Goal: Task Accomplishment & Management: Manage account settings

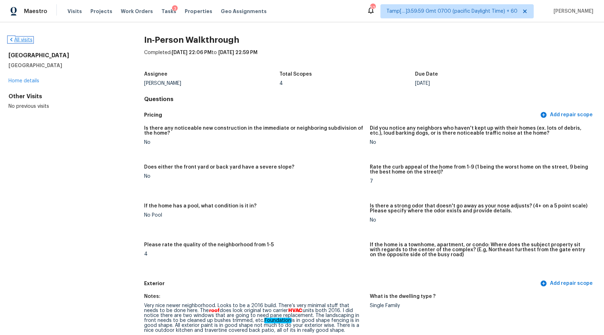
click at [26, 41] on link "All visits" at bounding box center [20, 39] width 24 height 5
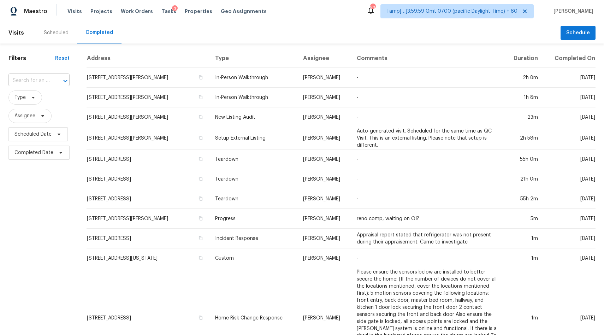
click at [37, 81] on input "text" at bounding box center [28, 80] width 41 height 11
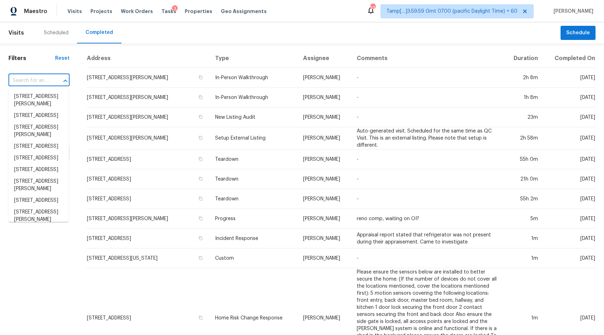
paste input "[STREET_ADDRESS]"
type input "[STREET_ADDRESS]"
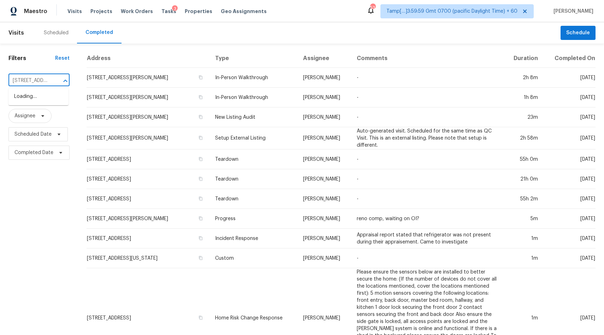
scroll to position [0, 65]
click at [28, 97] on li "[STREET_ADDRESS]" at bounding box center [38, 97] width 60 height 12
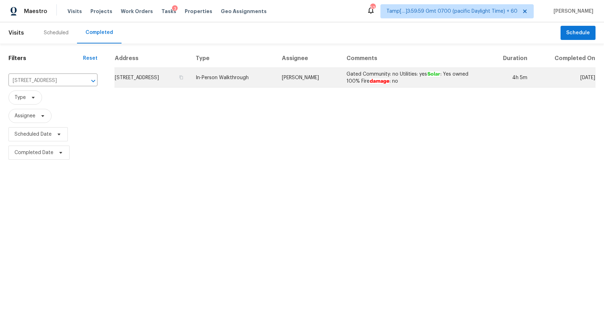
click at [268, 78] on td "In-Person Walkthrough" at bounding box center [233, 78] width 86 height 20
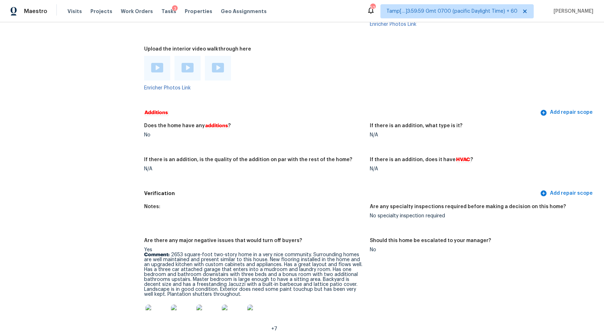
scroll to position [1323, 0]
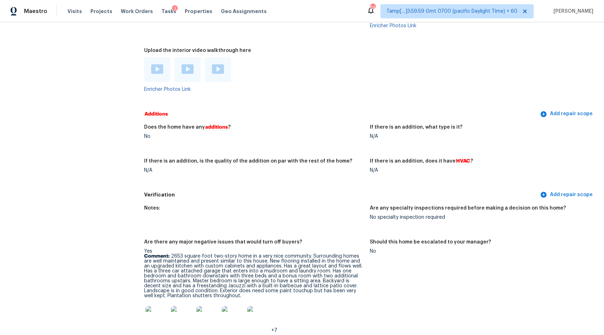
click at [156, 67] on img at bounding box center [157, 69] width 12 height 10
click at [195, 69] on div at bounding box center [187, 69] width 26 height 25
click at [189, 67] on img at bounding box center [187, 69] width 12 height 10
click at [220, 69] on img at bounding box center [218, 69] width 12 height 10
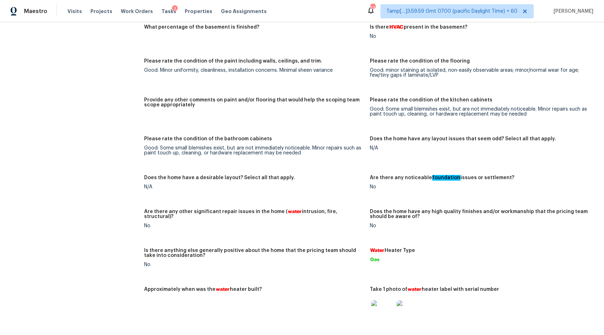
scroll to position [1387, 0]
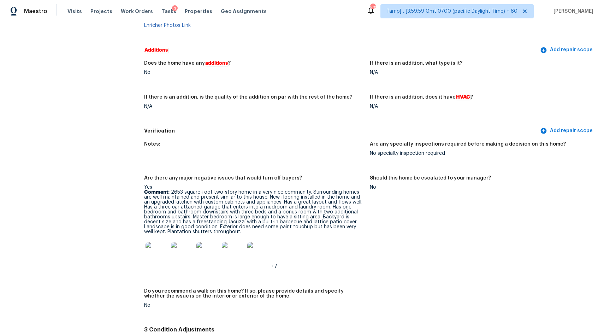
click at [263, 75] on div "No" at bounding box center [254, 72] width 220 height 5
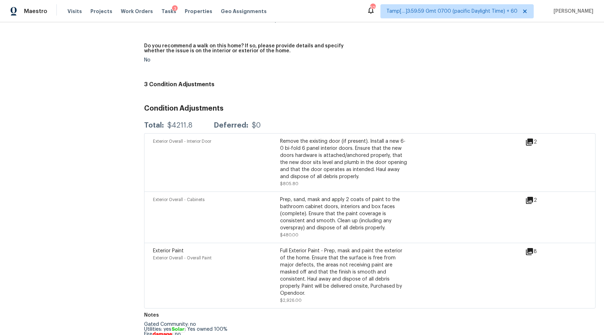
scroll to position [1637, 0]
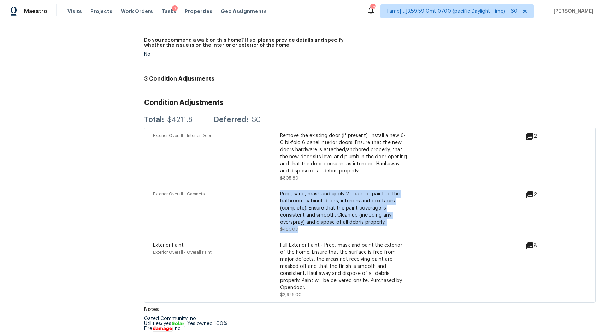
drag, startPoint x: 277, startPoint y: 192, endPoint x: 327, endPoint y: 228, distance: 60.7
click at [327, 228] on div "Exterior Overall - Cabinets Prep, sand, mask and apply 2 coats of paint to the …" at bounding box center [280, 211] width 254 height 42
click at [531, 195] on icon at bounding box center [529, 194] width 7 height 7
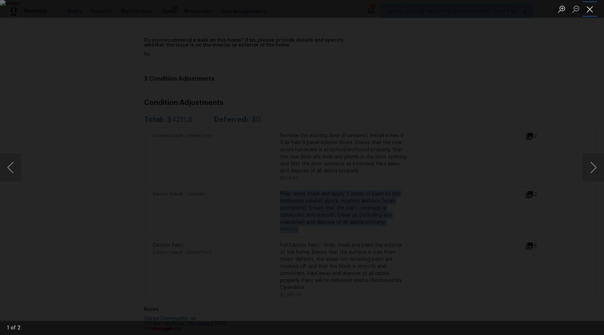
click at [591, 14] on button "Close lightbox" at bounding box center [590, 9] width 14 height 12
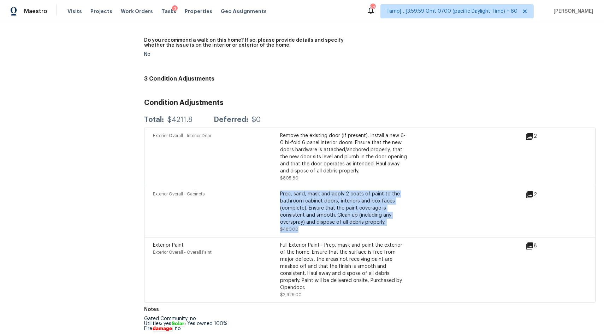
click at [529, 138] on icon at bounding box center [529, 136] width 8 height 8
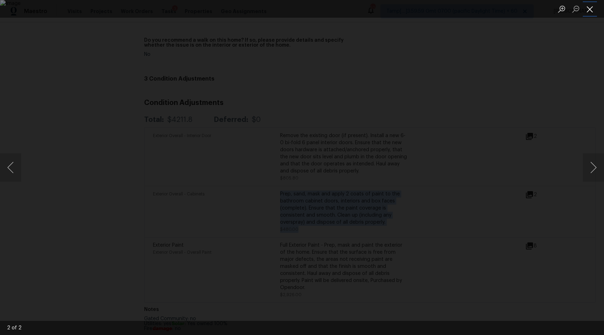
click at [591, 7] on button "Close lightbox" at bounding box center [590, 9] width 14 height 12
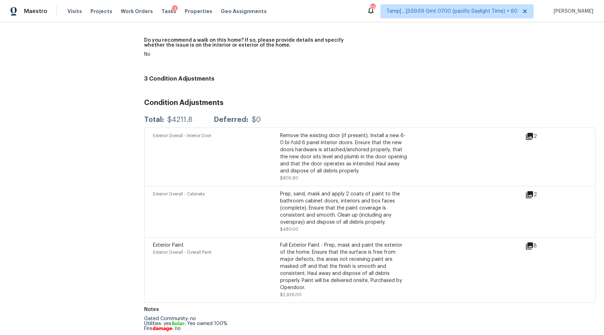
click at [297, 181] on div "Remove the existing door (if present). Install a new 6-0 bi-fold 6 panel interi…" at bounding box center [343, 156] width 127 height 49
click at [532, 244] on icon at bounding box center [529, 245] width 7 height 7
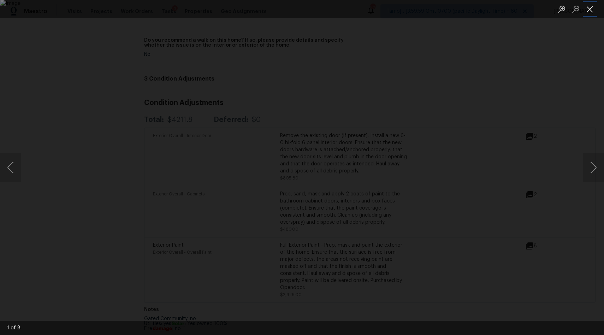
click at [585, 8] on button "Close lightbox" at bounding box center [590, 9] width 14 height 12
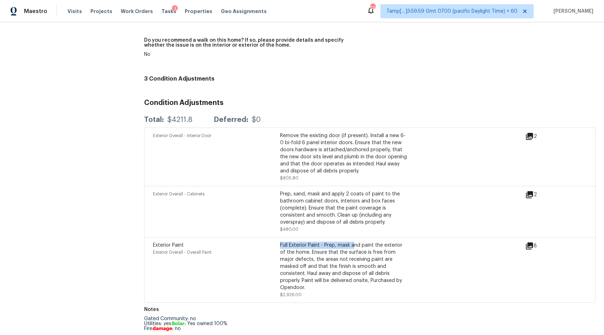
drag, startPoint x: 281, startPoint y: 245, endPoint x: 355, endPoint y: 248, distance: 73.9
click at [355, 248] on div "Full Exterior Paint - Prep, mask and paint the exterior of the home. Ensure tha…" at bounding box center [343, 266] width 127 height 49
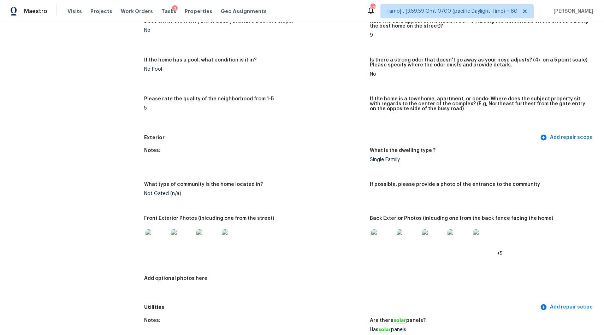
scroll to position [0, 0]
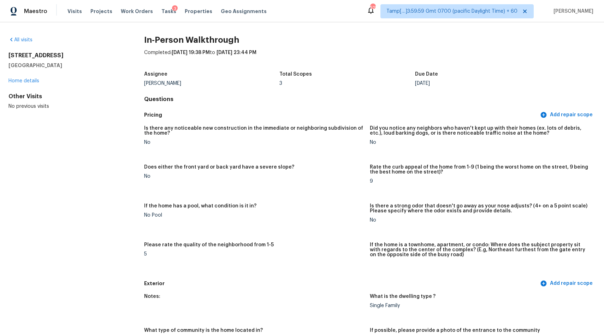
click at [19, 43] on div "All visits" at bounding box center [64, 39] width 113 height 7
click at [26, 38] on link "All visits" at bounding box center [20, 39] width 24 height 5
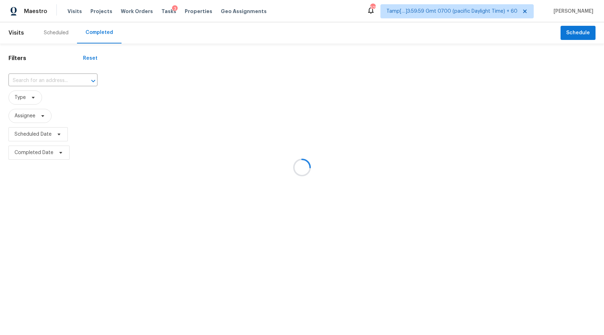
click at [46, 81] on div at bounding box center [302, 167] width 604 height 335
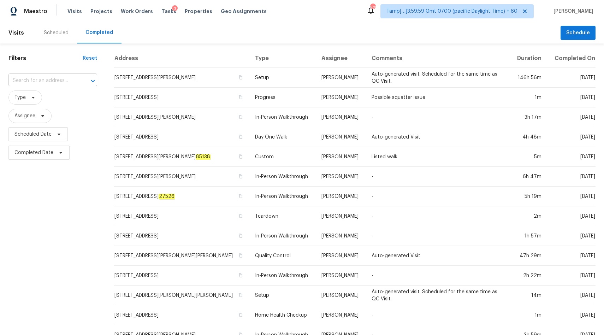
click at [45, 79] on input "text" at bounding box center [42, 80] width 69 height 11
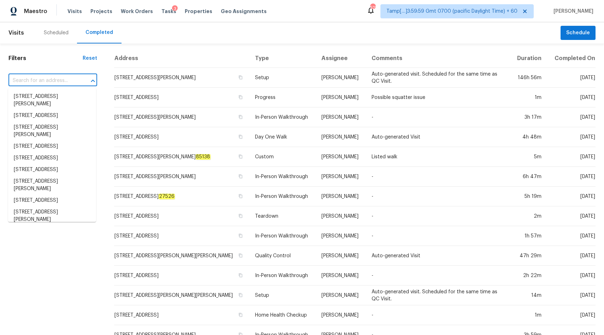
paste input "[STREET_ADDRESS]"
type input "[STREET_ADDRESS]"
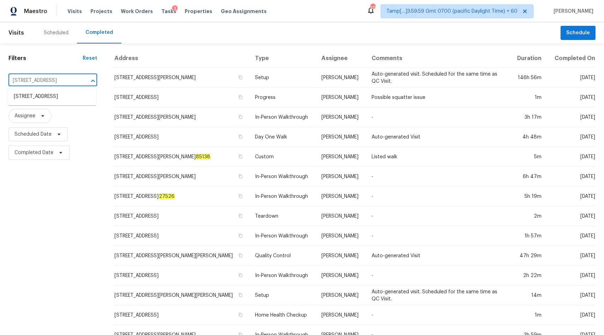
scroll to position [0, 9]
click at [38, 102] on ul "[STREET_ADDRESS]" at bounding box center [52, 96] width 88 height 17
click at [35, 99] on li "[STREET_ADDRESS]" at bounding box center [52, 97] width 88 height 12
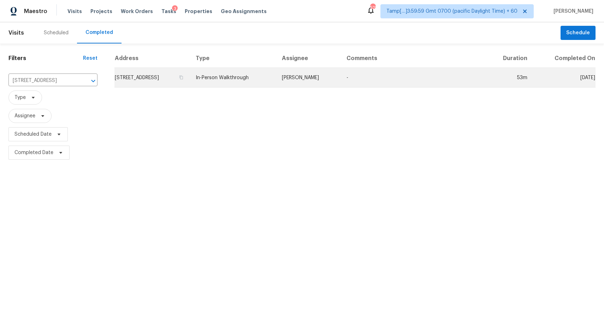
click at [221, 77] on td "In-Person Walkthrough" at bounding box center [233, 78] width 86 height 20
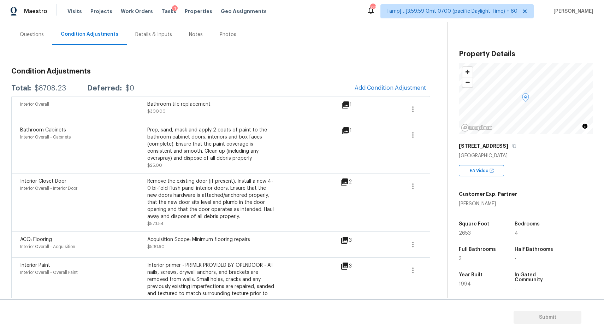
scroll to position [125, 0]
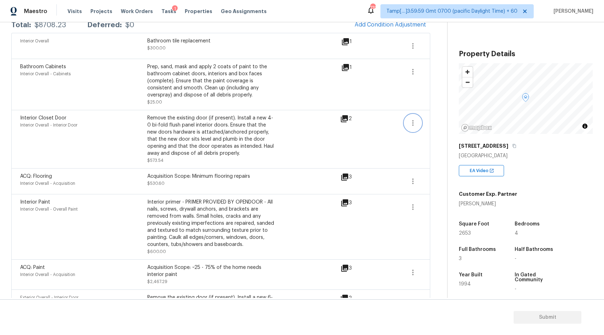
click at [407, 123] on button "button" at bounding box center [412, 122] width 17 height 17
click at [434, 124] on div "Edit" at bounding box center [452, 121] width 55 height 7
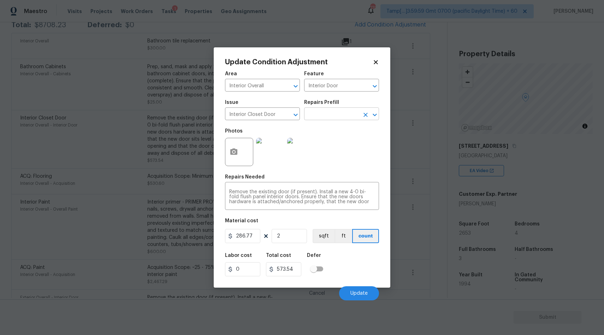
click at [372, 115] on icon "Open" at bounding box center [374, 115] width 8 height 8
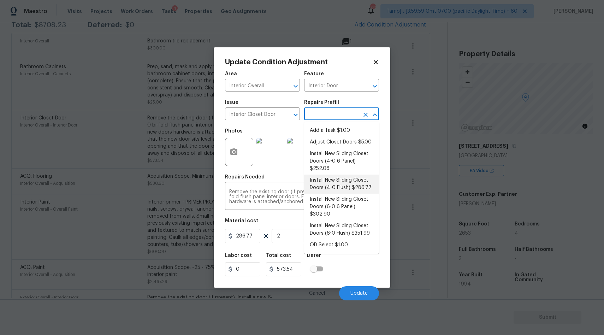
click at [297, 161] on img at bounding box center [301, 152] width 28 height 28
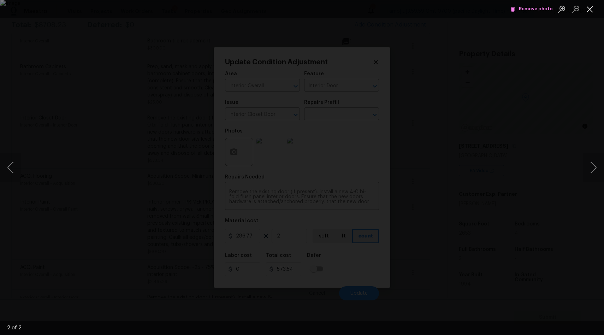
click at [585, 12] on button "Close lightbox" at bounding box center [590, 9] width 14 height 12
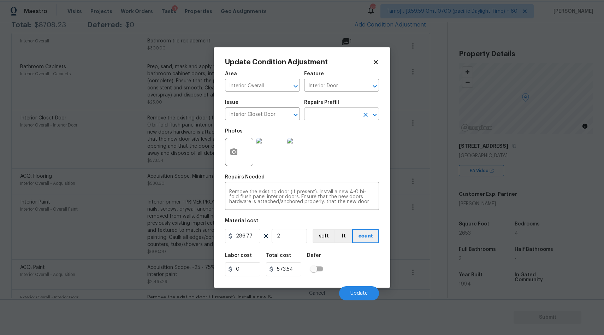
click at [375, 115] on icon "Open" at bounding box center [375, 114] width 4 height 2
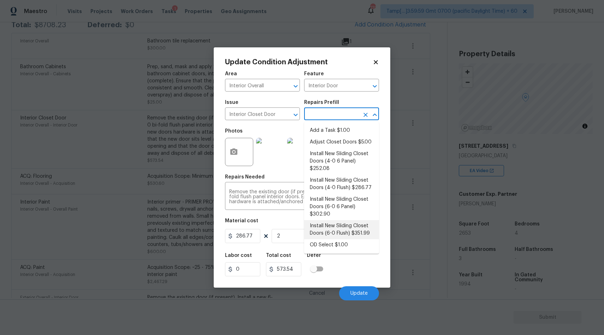
click at [331, 226] on li "Install New Sliding Closet Doors (6-0 Flush) $351.99" at bounding box center [341, 229] width 75 height 19
type textarea "Remove the existing door (if present). Install a new 6-0 bi-fold flush panel in…"
type input "351.99"
type input "703.98"
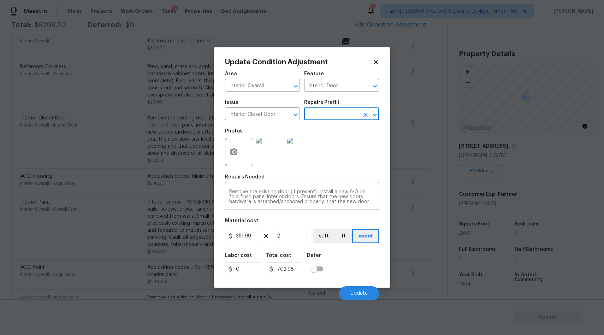
click at [346, 264] on div "Labor cost 0 Total cost 703.98 Defer" at bounding box center [302, 265] width 154 height 32
click at [375, 114] on icon "Open" at bounding box center [374, 115] width 8 height 8
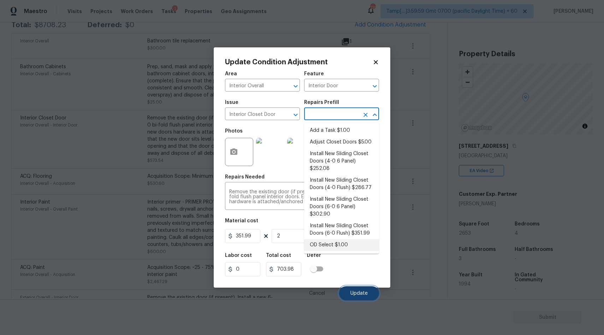
click at [351, 293] on span "Update" at bounding box center [358, 293] width 17 height 5
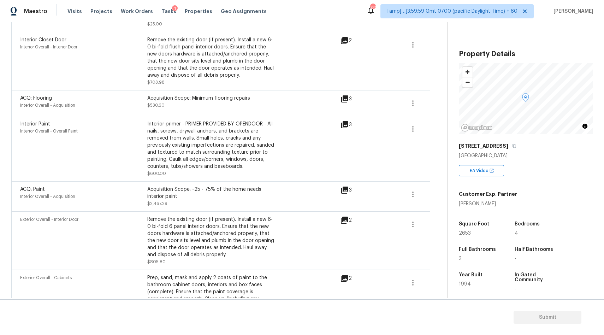
scroll to position [204, 0]
click at [415, 129] on icon "button" at bounding box center [413, 128] width 8 height 8
click at [435, 132] on link "Edit" at bounding box center [453, 126] width 60 height 11
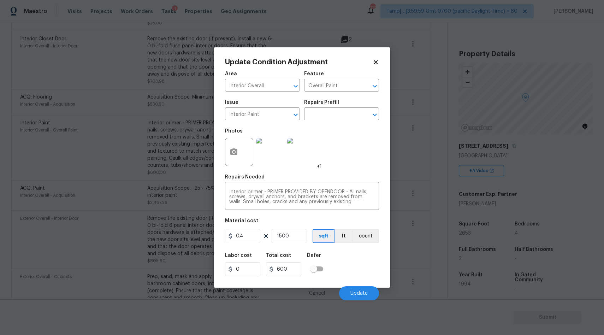
click at [347, 270] on div "Labor cost 0 Total cost 600 Defer" at bounding box center [302, 265] width 154 height 32
click at [354, 292] on span "Update" at bounding box center [358, 293] width 17 height 5
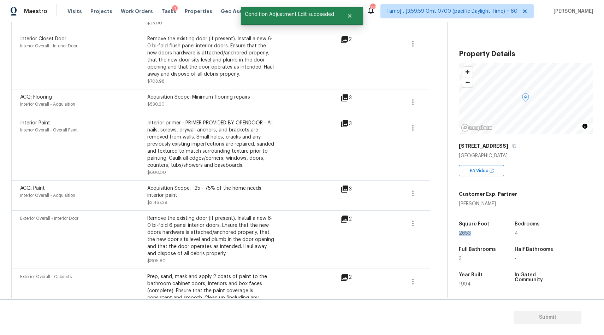
drag, startPoint x: 470, startPoint y: 235, endPoint x: 448, endPoint y: 235, distance: 21.5
click at [448, 235] on div "Property Details © Mapbox © OpenStreetMap Improve this map [STREET_ADDRESS] EA …" at bounding box center [519, 197] width 145 height 351
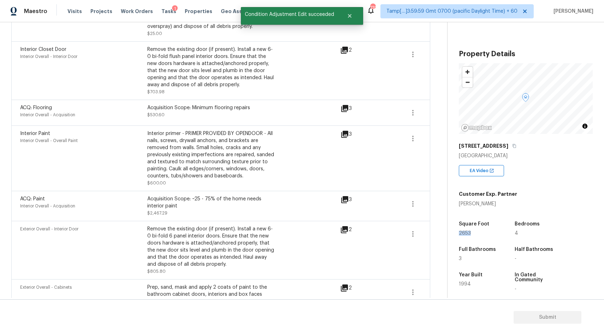
scroll to position [191, 0]
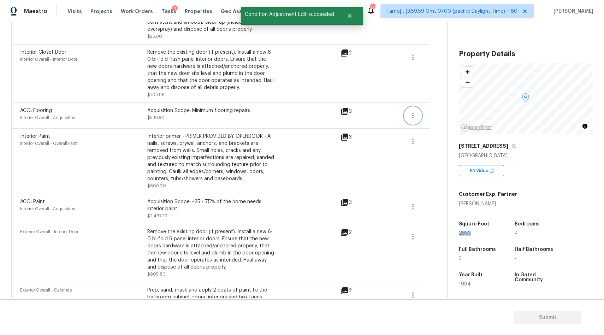
click at [413, 114] on icon "button" at bounding box center [413, 115] width 8 height 8
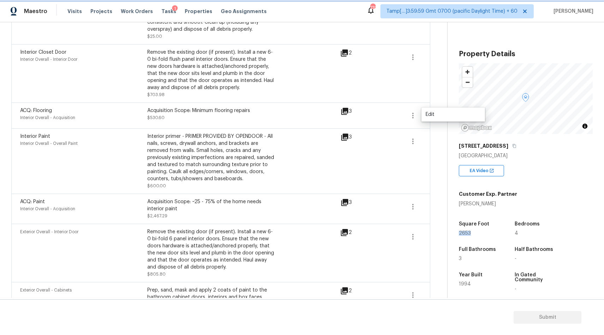
click at [415, 120] on button "button" at bounding box center [412, 115] width 17 height 17
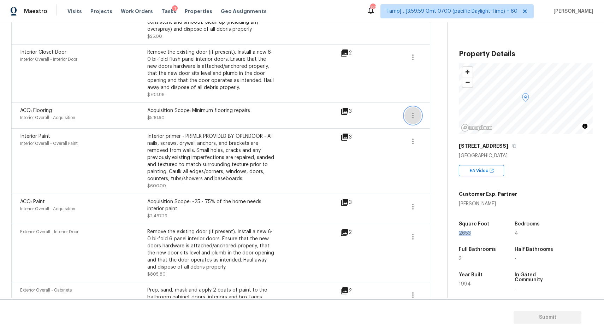
click at [414, 116] on icon "button" at bounding box center [413, 115] width 8 height 8
click at [440, 116] on div "Edit" at bounding box center [452, 114] width 55 height 7
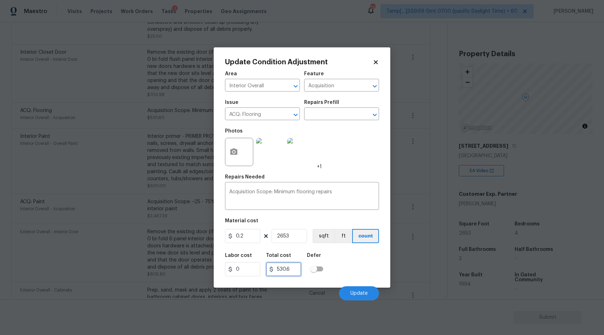
click at [279, 267] on input "530.6" at bounding box center [283, 269] width 35 height 14
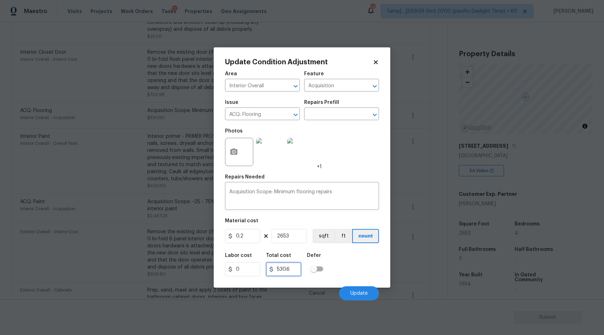
click at [279, 267] on input "530.6" at bounding box center [283, 269] width 35 height 14
drag, startPoint x: 278, startPoint y: 268, endPoint x: 295, endPoint y: 268, distance: 17.3
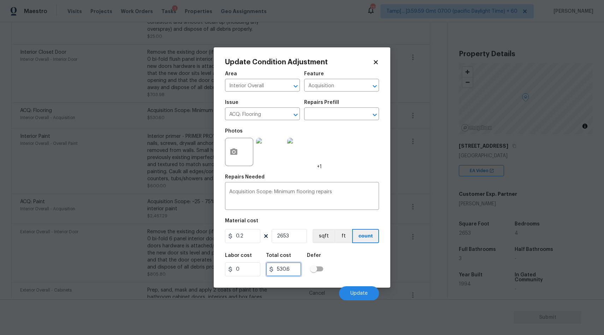
click at [295, 268] on input "530.6" at bounding box center [283, 269] width 35 height 14
click at [247, 237] on input "0.2" at bounding box center [242, 236] width 35 height 14
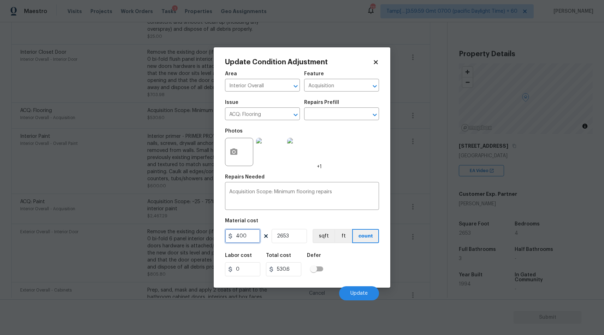
type input "400"
click at [290, 236] on input "2653" at bounding box center [289, 236] width 35 height 14
type input "1061200"
click at [290, 236] on input "2653" at bounding box center [289, 236] width 35 height 14
type input "26531"
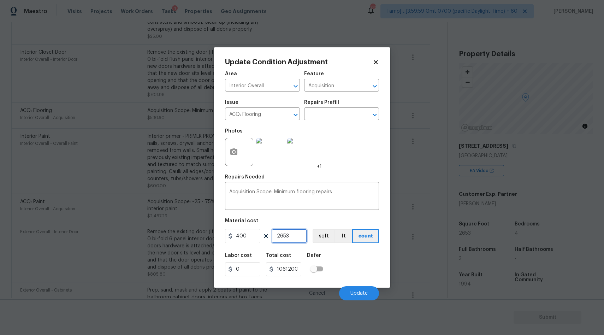
type input "10612400"
click at [290, 236] on input "26531" at bounding box center [289, 236] width 35 height 14
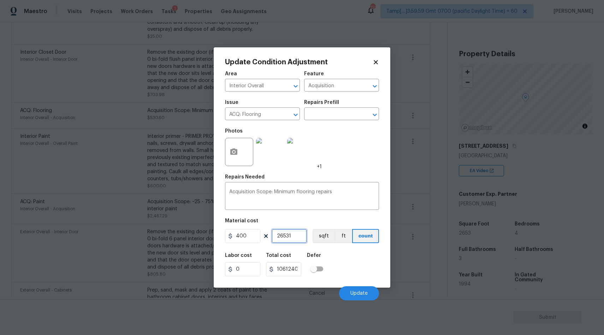
click at [283, 236] on input "26531" at bounding box center [289, 236] width 35 height 14
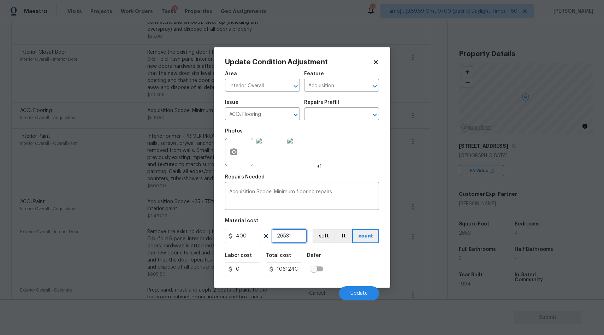
click at [283, 236] on input "26531" at bounding box center [289, 236] width 35 height 14
type input "1"
type input "400"
type input "1"
click at [351, 261] on div "Labor cost 0 Total cost 400 Defer" at bounding box center [302, 265] width 154 height 32
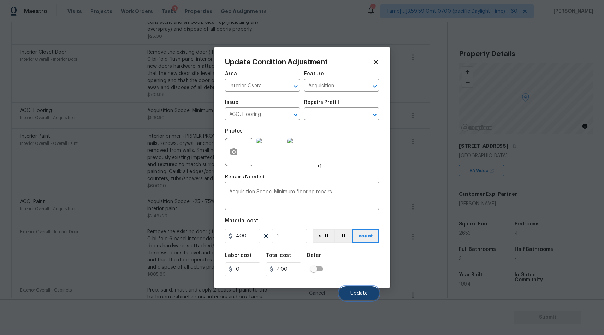
click at [356, 294] on span "Update" at bounding box center [358, 293] width 17 height 5
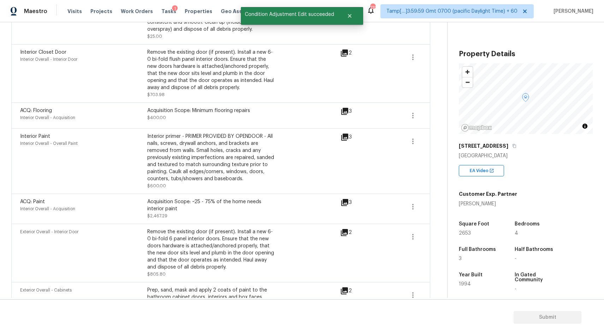
drag, startPoint x: 471, startPoint y: 235, endPoint x: 453, endPoint y: 238, distance: 18.7
click at [453, 238] on div "Property Details © Mapbox © OpenStreetMap Improve this map [STREET_ADDRESS] EA …" at bounding box center [519, 197] width 145 height 351
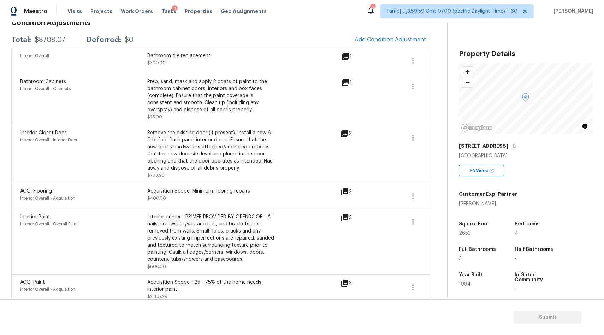
scroll to position [101, 0]
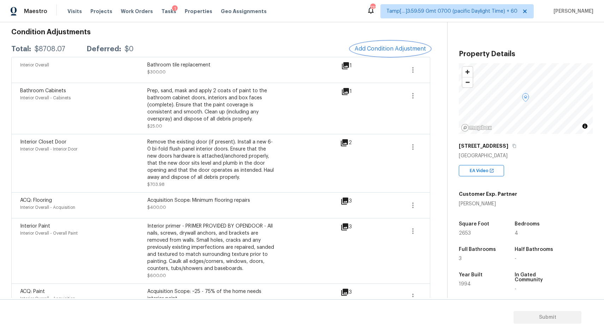
click at [407, 53] on button "Add Condition Adjustment" at bounding box center [390, 48] width 80 height 15
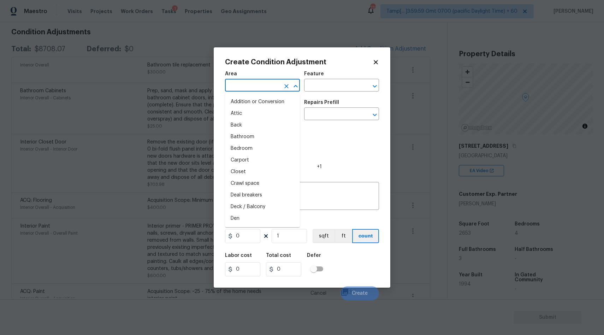
click at [264, 86] on input "text" at bounding box center [252, 86] width 55 height 11
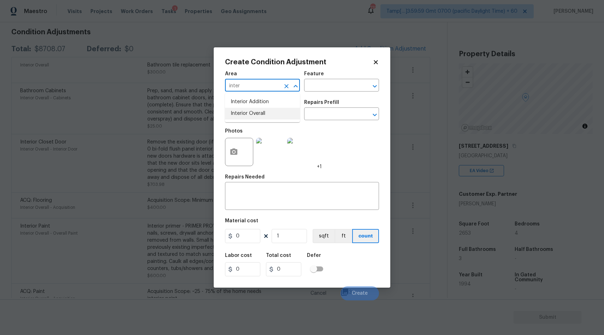
click at [282, 114] on li "Interior Overall" at bounding box center [262, 114] width 75 height 12
click at [282, 114] on button "Clear" at bounding box center [286, 115] width 10 height 10
type input "Interior Overall"
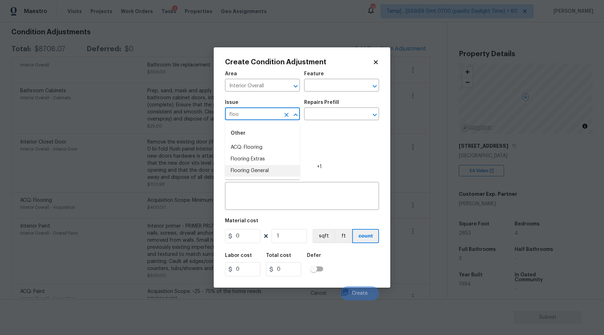
click at [254, 172] on li "Flooring General" at bounding box center [262, 171] width 75 height 12
type input "Flooring General"
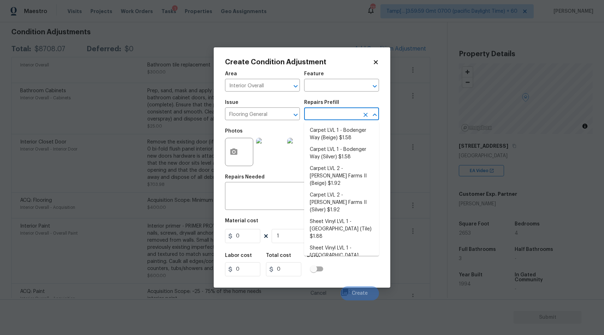
click at [323, 113] on input "text" at bounding box center [331, 114] width 55 height 11
click at [340, 136] on li "Carpet LVL 1 - Bodenger Way (Beige) $1.58" at bounding box center [341, 134] width 75 height 19
type input "Overall Flooring"
type textarea "Install new carpet. (Bodenger Way 749 Bird Bath, Beige) at all previously carpe…"
type input "1.58"
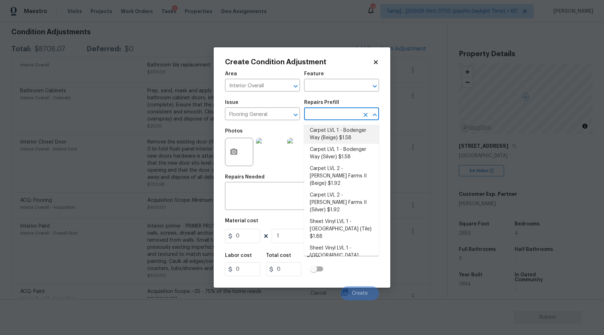
type input "1.58"
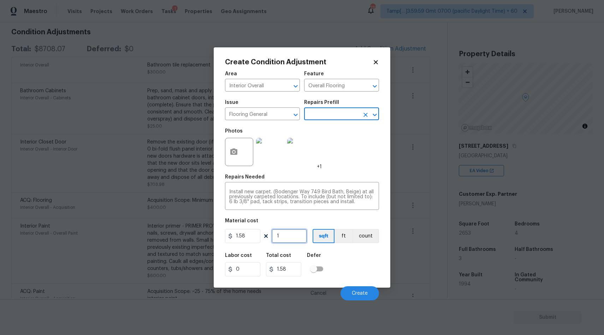
click at [288, 240] on input "1" at bounding box center [289, 236] width 35 height 14
type input "0"
type input "3"
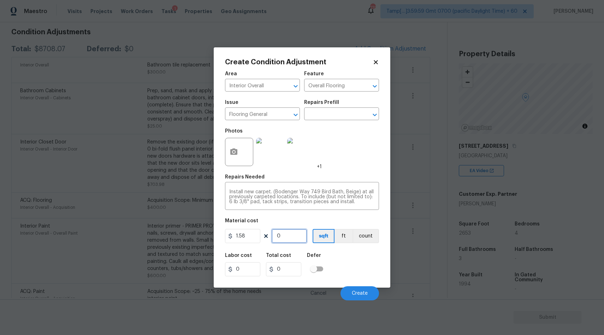
type input "4.74"
type input "30"
type input "47.4"
type input "300"
type input "474"
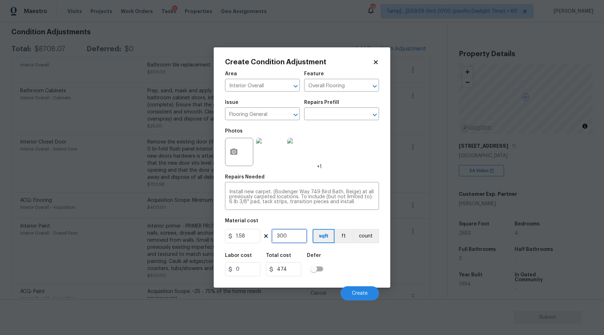
type input "30"
type input "47.4"
type input "3"
type input "4.74"
type input "0"
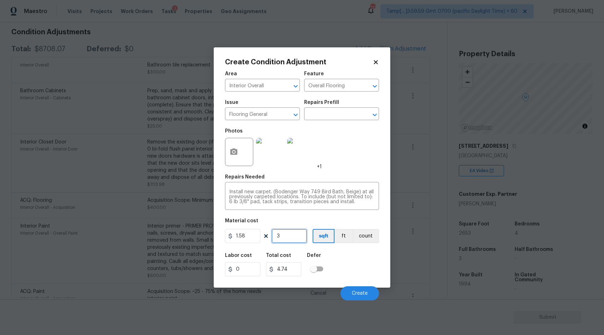
type input "0"
type input "2"
type input "3.16"
type input "25"
type input "39.5"
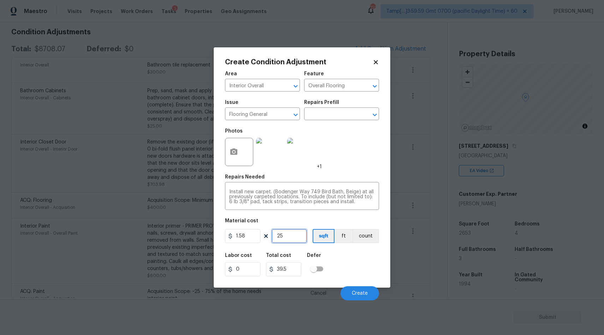
type input "250"
type input "395"
type input "25"
type input "39.5"
type input "2"
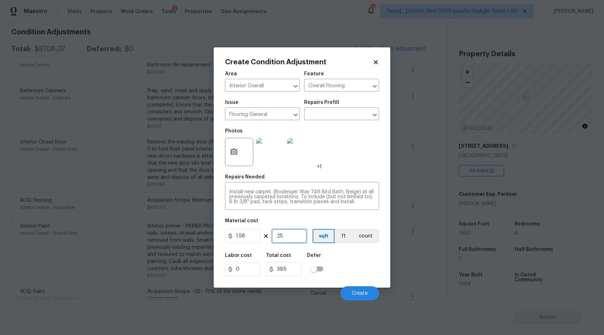
type input "3.16"
type input "0"
type input "3"
type input "4.74"
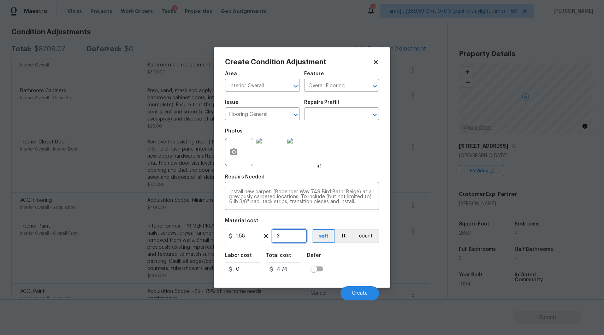
type input "30"
type input "47.4"
type input "300"
type input "474"
type input "300"
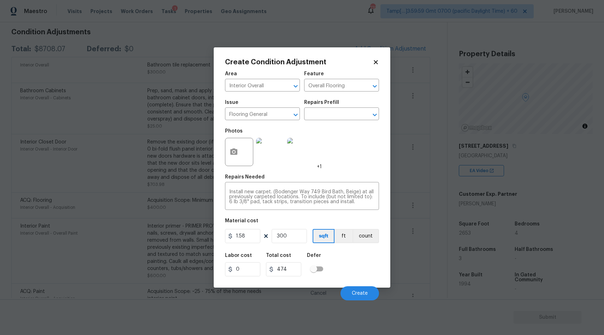
click at [352, 274] on div "Labor cost 0 Total cost 474 Defer" at bounding box center [302, 265] width 154 height 32
click at [241, 156] on button "button" at bounding box center [233, 152] width 17 height 28
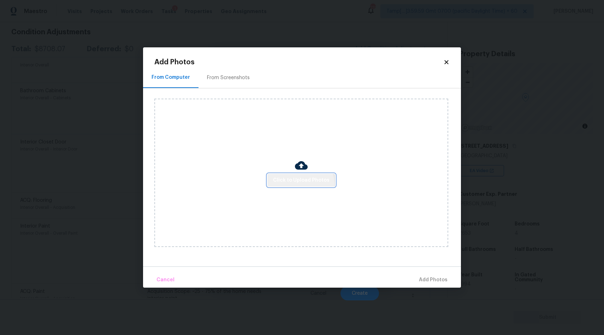
click at [300, 185] on button "Click to Upload Photos" at bounding box center [301, 180] width 68 height 13
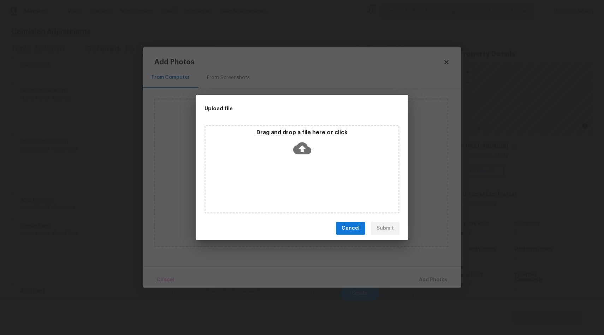
click at [303, 152] on icon at bounding box center [302, 148] width 18 height 12
click at [451, 62] on div "Upload file Drag and drop a file here or click Cancel Submit" at bounding box center [302, 167] width 604 height 335
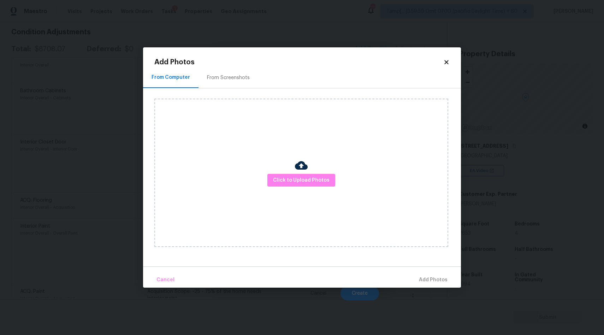
click at [448, 63] on icon at bounding box center [446, 62] width 6 height 6
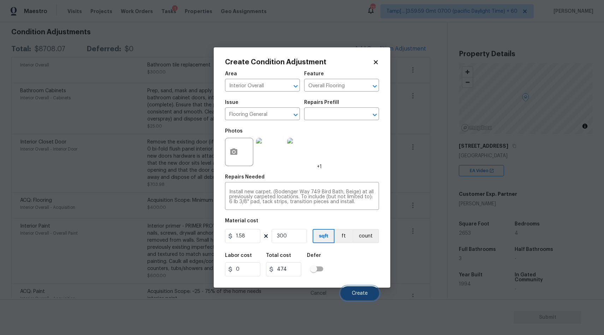
click at [358, 292] on span "Create" at bounding box center [360, 293] width 16 height 5
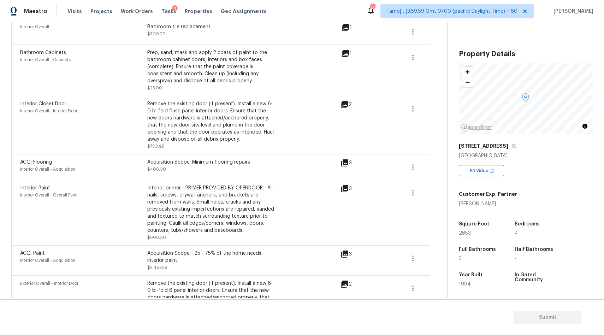
scroll to position [183, 0]
click at [218, 148] on div "Remove the existing door (if present). Install a new 6-0 bi-fold flush panel in…" at bounding box center [210, 125] width 127 height 49
click at [414, 112] on icon "button" at bounding box center [413, 109] width 8 height 8
click at [437, 101] on ul "Edit" at bounding box center [453, 108] width 64 height 14
click at [431, 108] on div "Edit" at bounding box center [452, 108] width 55 height 7
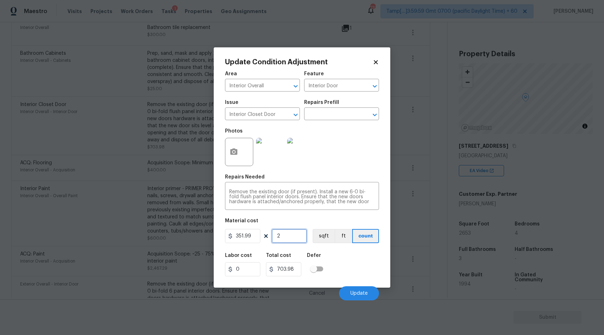
click at [285, 235] on input "2" at bounding box center [289, 236] width 35 height 14
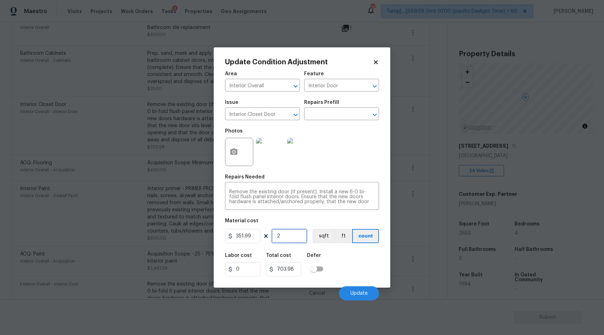
type input "0"
click at [354, 289] on button "Update" at bounding box center [359, 293] width 40 height 14
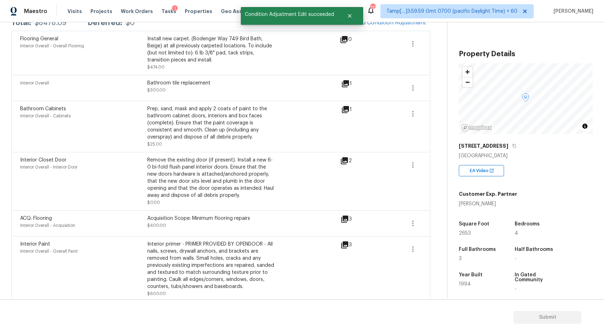
scroll to position [113, 0]
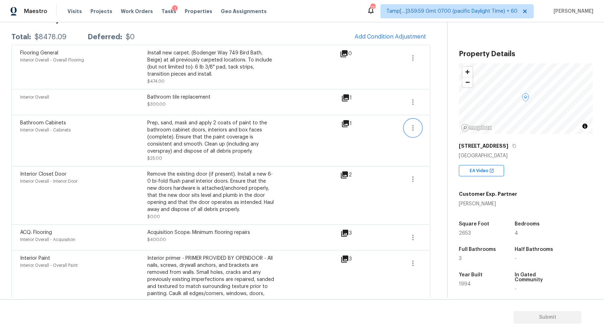
click at [413, 124] on icon "button" at bounding box center [413, 128] width 8 height 8
click at [429, 129] on div "Edit" at bounding box center [452, 126] width 55 height 7
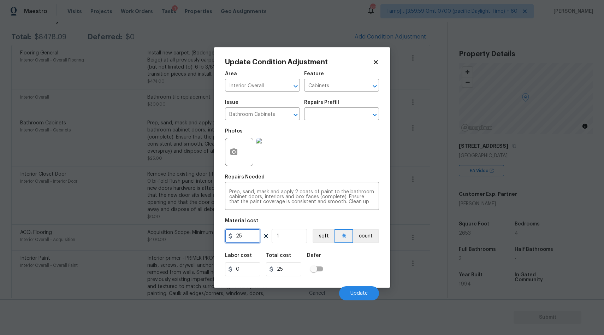
click at [243, 239] on input "25" at bounding box center [242, 236] width 35 height 14
click at [239, 236] on input "25" at bounding box center [242, 236] width 35 height 14
drag, startPoint x: 249, startPoint y: 236, endPoint x: 235, endPoint y: 237, distance: 13.8
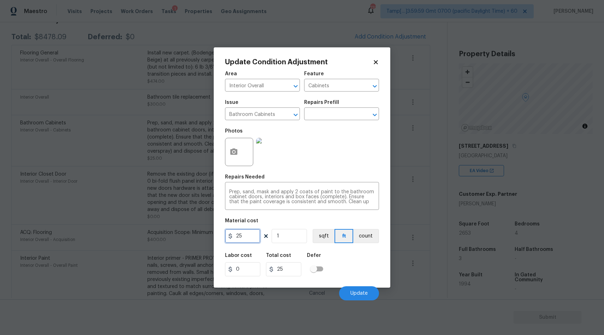
click at [235, 237] on input "25" at bounding box center [242, 236] width 35 height 14
type input "0"
click at [337, 263] on div "Labor cost 0 Total cost 25 Defer" at bounding box center [302, 265] width 154 height 32
type input "0"
click at [350, 296] on button "Update" at bounding box center [359, 293] width 40 height 14
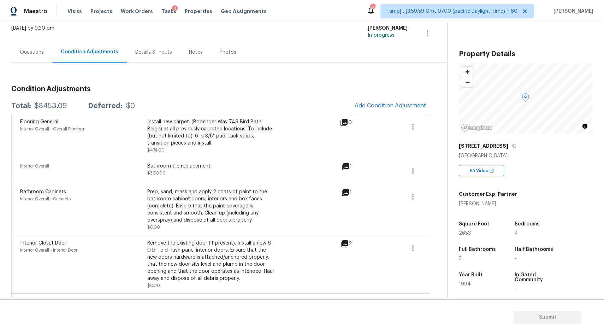
scroll to position [0, 0]
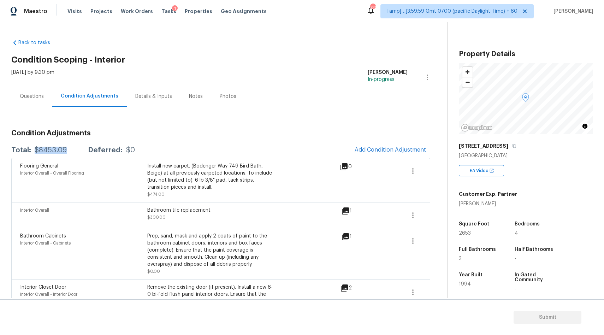
drag, startPoint x: 35, startPoint y: 149, endPoint x: 67, endPoint y: 149, distance: 32.1
click at [67, 149] on div "Total: $8453.09 Deferred: $0" at bounding box center [73, 150] width 124 height 7
copy div "$8453.09"
click at [413, 174] on icon "button" at bounding box center [413, 171] width 8 height 8
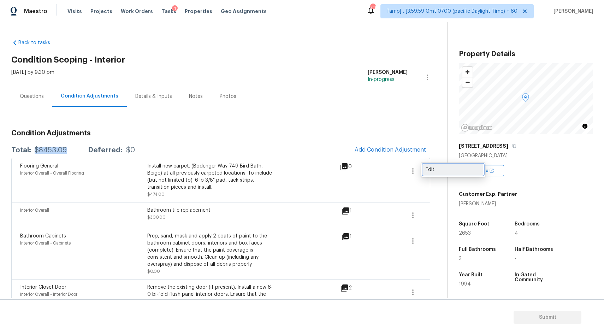
click at [433, 168] on div "Edit" at bounding box center [452, 169] width 55 height 7
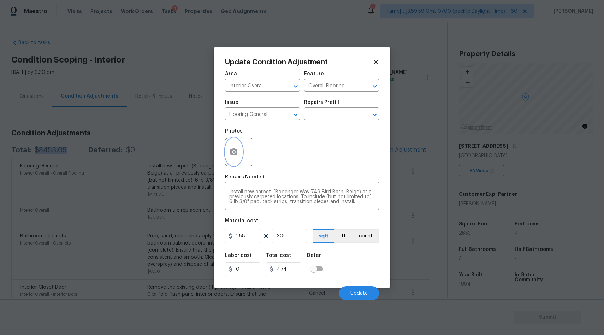
click at [234, 151] on circle "button" at bounding box center [234, 152] width 2 height 2
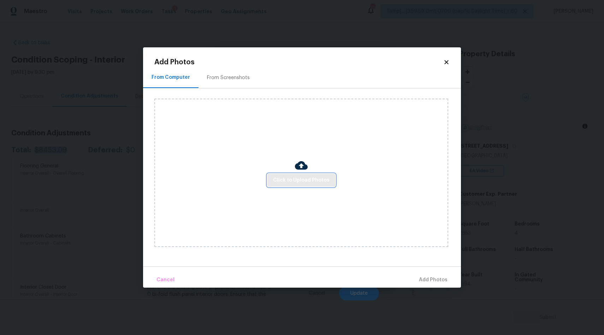
click at [285, 184] on span "Click to Upload Photos" at bounding box center [301, 180] width 56 height 9
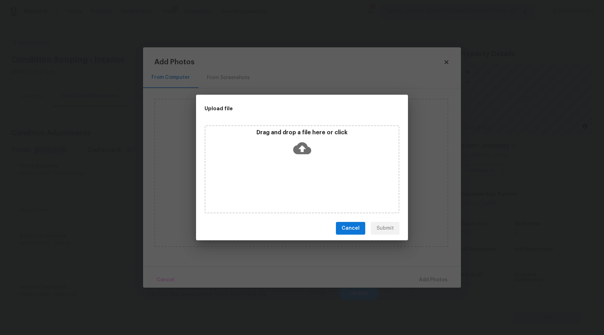
click at [304, 150] on icon at bounding box center [302, 148] width 18 height 12
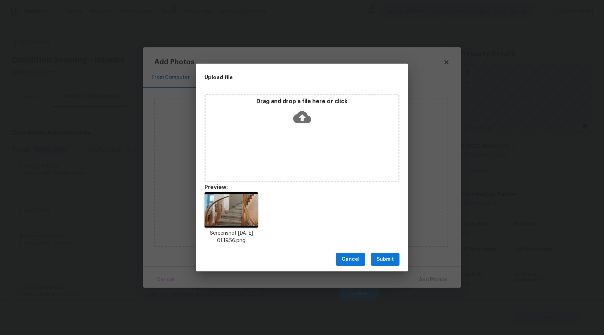
click at [389, 260] on span "Submit" at bounding box center [384, 259] width 17 height 9
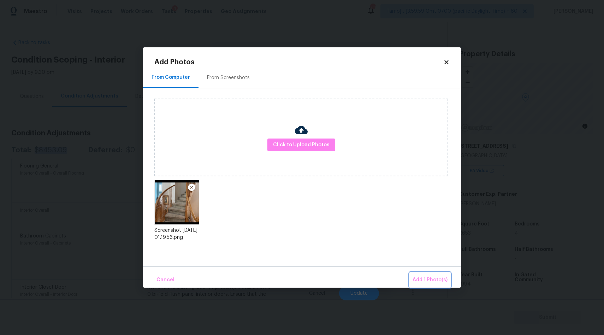
click at [437, 279] on span "Add 1 Photo(s)" at bounding box center [429, 279] width 35 height 9
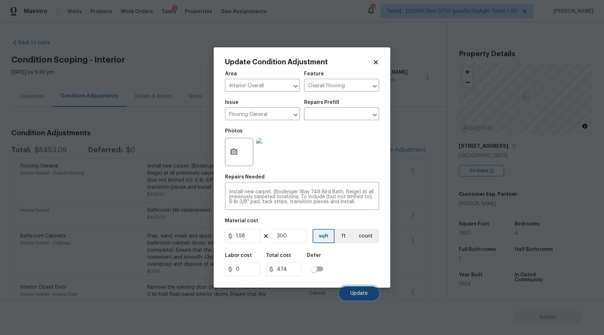
click at [362, 294] on span "Update" at bounding box center [358, 293] width 17 height 5
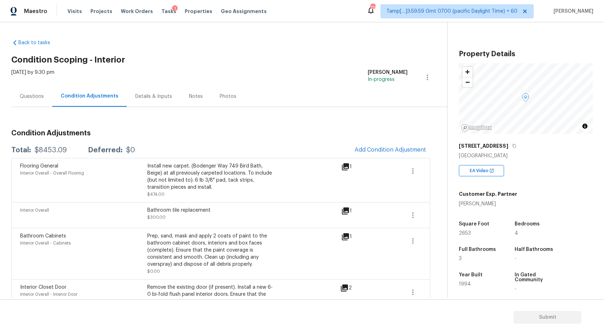
click at [35, 93] on div "Questions" at bounding box center [32, 96] width 24 height 7
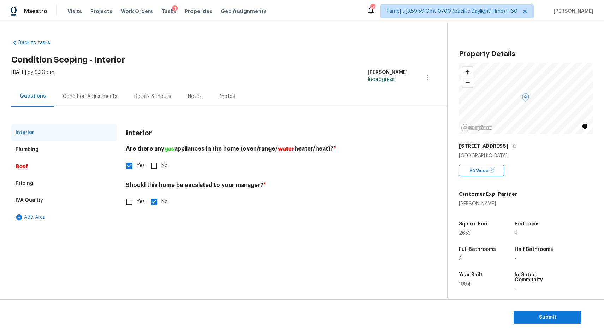
click at [79, 98] on div "Condition Adjustments" at bounding box center [90, 96] width 54 height 7
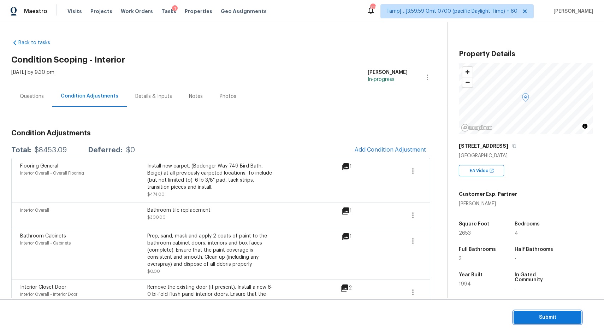
click at [553, 317] on span "Submit" at bounding box center [547, 317] width 56 height 9
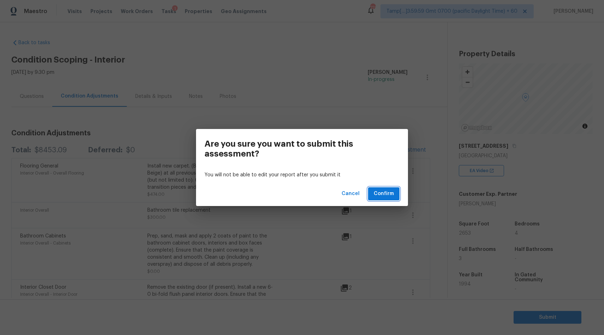
click at [386, 194] on span "Confirm" at bounding box center [384, 193] width 20 height 9
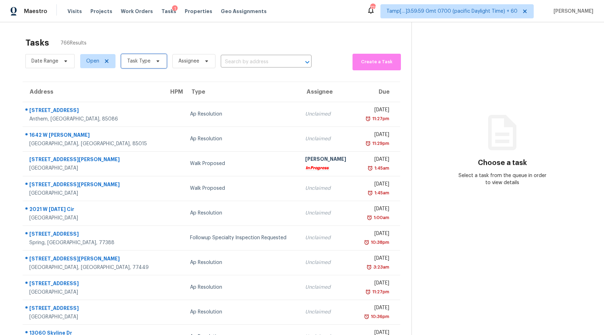
click at [145, 63] on span "Task Type" at bounding box center [138, 61] width 23 height 7
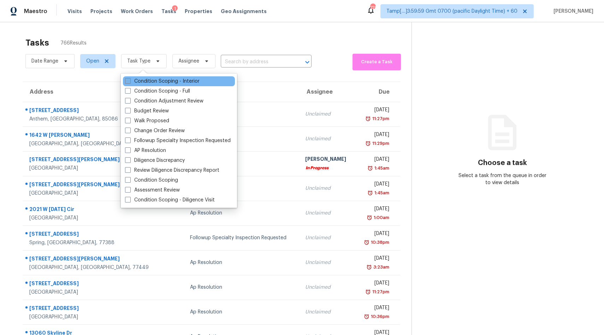
click at [149, 84] on label "Condition Scoping - Interior" at bounding box center [162, 81] width 75 height 7
click at [130, 82] on input "Condition Scoping - Interior" at bounding box center [127, 80] width 5 height 5
checkbox input "true"
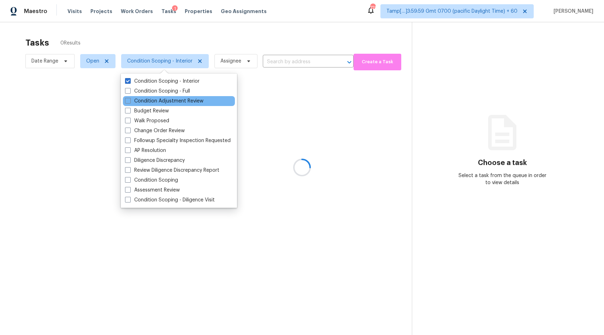
click at [149, 97] on div "Condition Adjustment Review" at bounding box center [179, 101] width 112 height 10
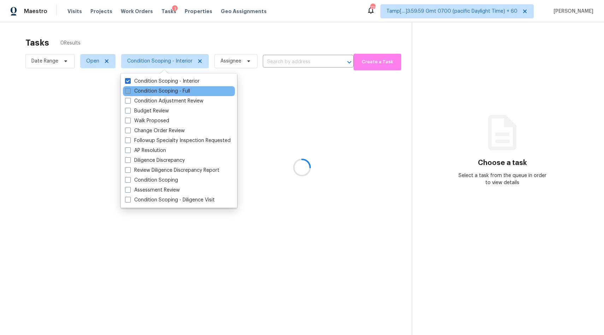
click at [148, 88] on label "Condition Scoping - Full" at bounding box center [157, 91] width 65 height 7
click at [130, 88] on input "Condition Scoping - Full" at bounding box center [127, 90] width 5 height 5
checkbox input "true"
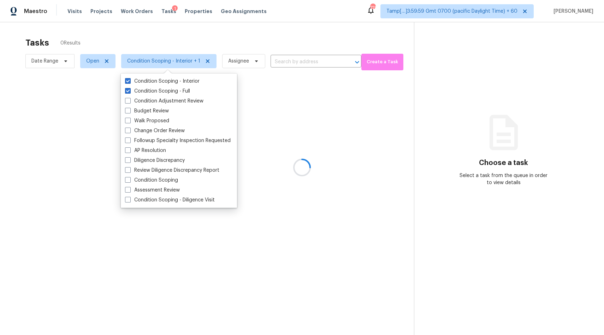
click at [230, 32] on div at bounding box center [302, 167] width 604 height 335
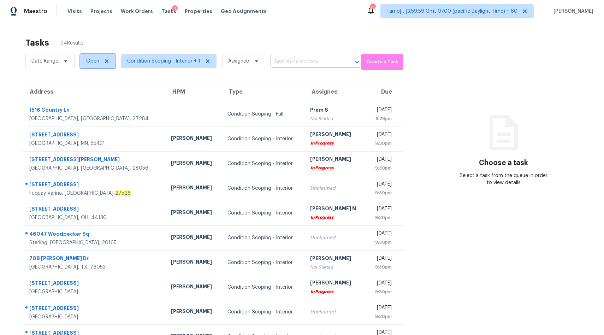
click at [97, 60] on span "Open" at bounding box center [92, 61] width 13 height 7
click at [102, 90] on label "Closed" at bounding box center [96, 91] width 25 height 7
click at [89, 90] on input "Closed" at bounding box center [86, 90] width 5 height 5
checkbox input "true"
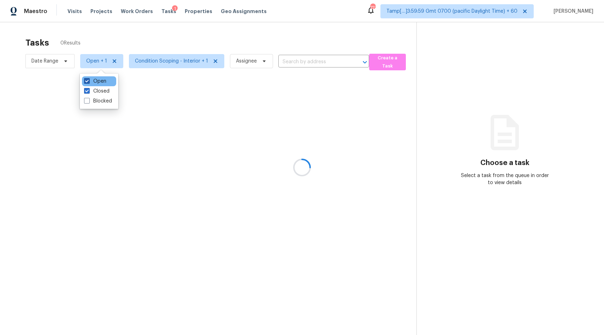
click at [98, 79] on label "Open" at bounding box center [95, 81] width 22 height 7
click at [89, 79] on input "Open" at bounding box center [86, 80] width 5 height 5
checkbox input "false"
click at [141, 37] on div at bounding box center [302, 167] width 604 height 335
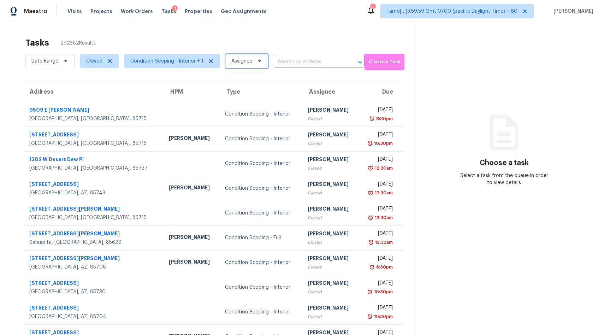
click at [244, 61] on span "Assignee" at bounding box center [241, 61] width 21 height 7
type input "[PERSON_NAME]"
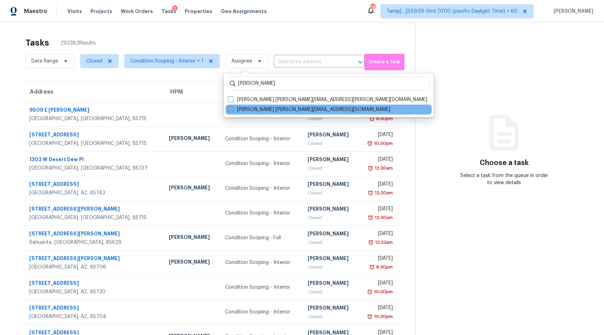
click at [270, 109] on label "[PERSON_NAME] [PERSON_NAME][EMAIL_ADDRESS][DOMAIN_NAME]" at bounding box center [309, 109] width 162 height 7
click at [232, 109] on input "[PERSON_NAME] [PERSON_NAME][EMAIL_ADDRESS][DOMAIN_NAME]" at bounding box center [230, 108] width 5 height 5
checkbox input "true"
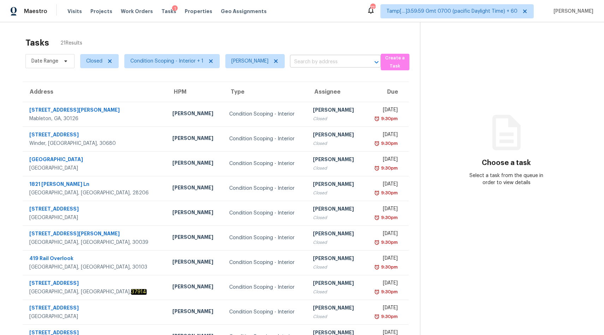
click at [315, 65] on input "text" at bounding box center [325, 61] width 71 height 11
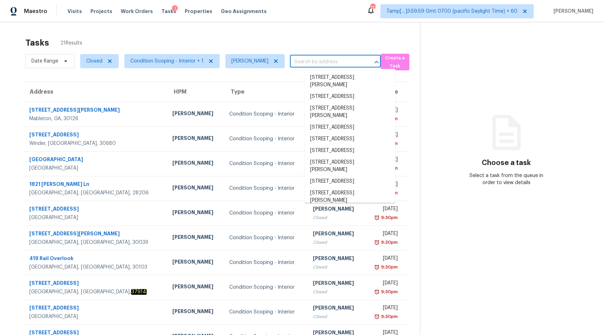
paste input "[STREET_ADDRESS]"
type input "[STREET_ADDRESS]"
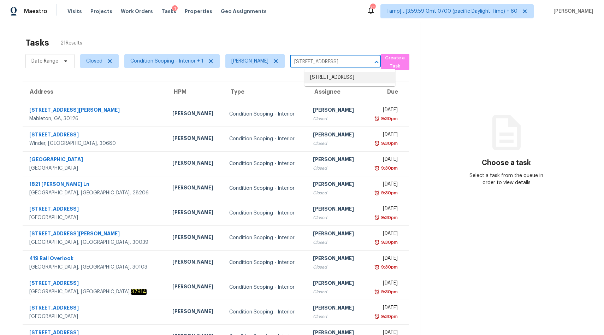
click at [320, 77] on li "[STREET_ADDRESS]" at bounding box center [349, 78] width 91 height 12
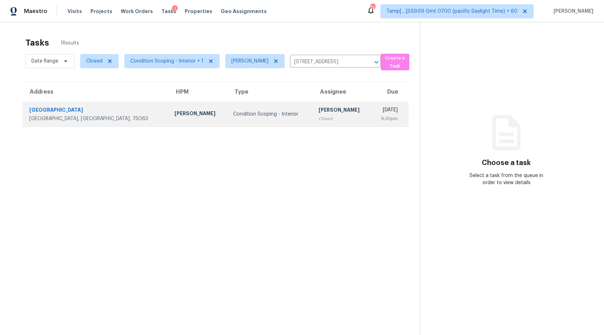
click at [318, 115] on div "Closed" at bounding box center [341, 118] width 47 height 7
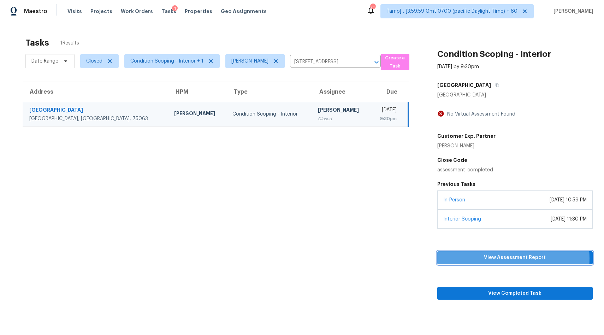
click at [503, 258] on span "View Assessment Report" at bounding box center [515, 257] width 144 height 9
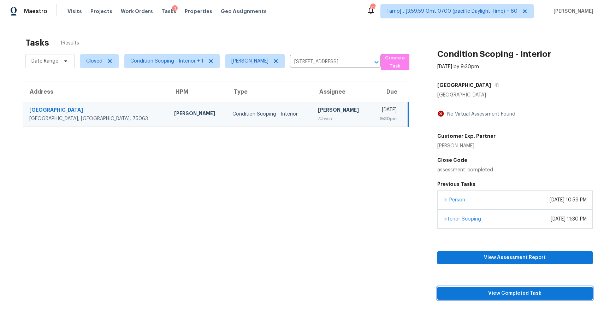
click at [491, 294] on span "View Completed Task" at bounding box center [515, 293] width 144 height 9
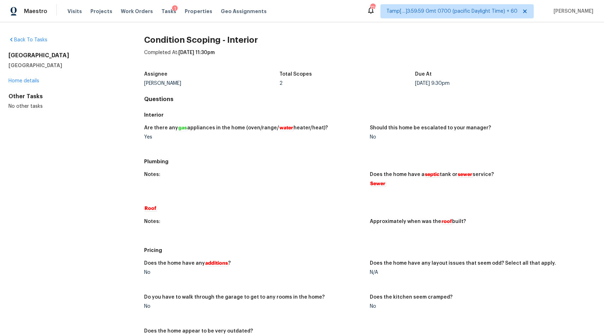
scroll to position [239, 0]
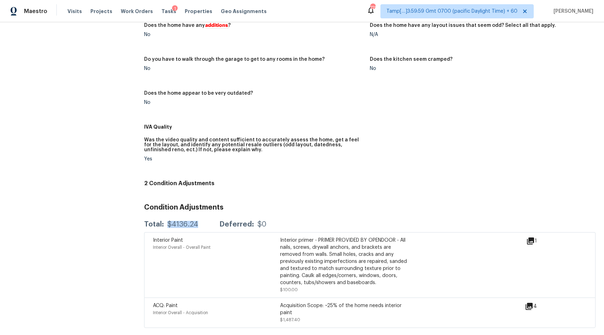
drag, startPoint x: 167, startPoint y: 222, endPoint x: 204, endPoint y: 222, distance: 37.1
click at [206, 222] on div "Total: $4136.24 Deferred: $0" at bounding box center [205, 224] width 122 height 7
copy div "$4136.24"
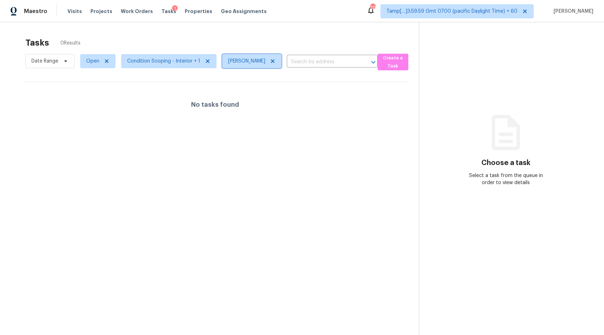
click at [275, 60] on icon at bounding box center [273, 61] width 6 height 6
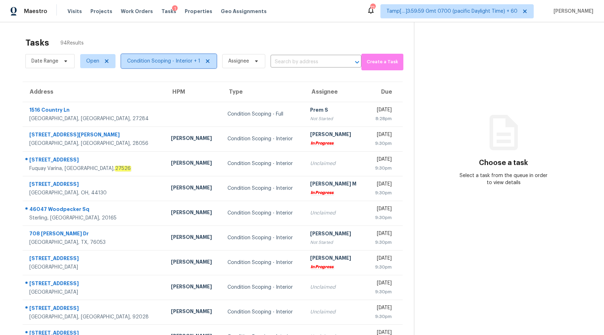
click at [167, 61] on span "Condition Scoping - Interior + 1" at bounding box center [163, 61] width 73 height 7
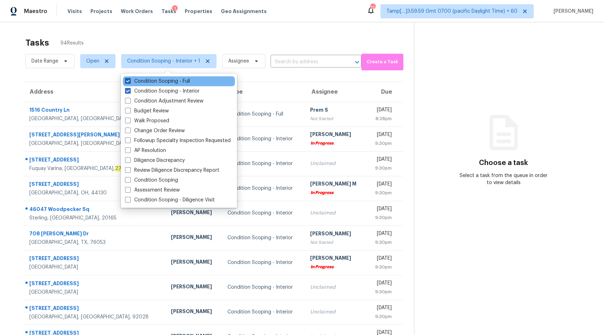
click at [169, 80] on label "Condition Scoping - Full" at bounding box center [157, 81] width 65 height 7
click at [130, 80] on input "Condition Scoping - Full" at bounding box center [127, 80] width 5 height 5
checkbox input "false"
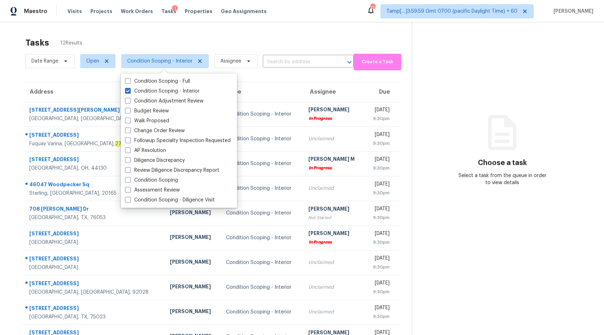
click at [215, 37] on div "Tasks 12 Results" at bounding box center [218, 43] width 386 height 18
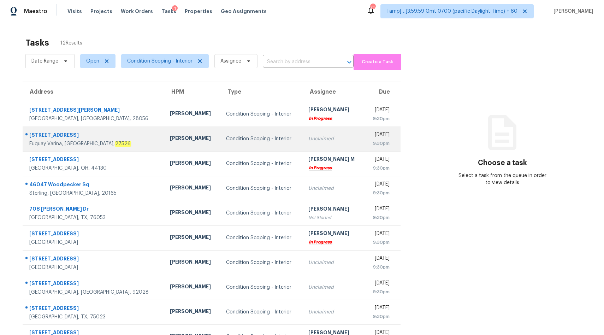
scroll to position [33, 0]
